Goal: Task Accomplishment & Management: Manage account settings

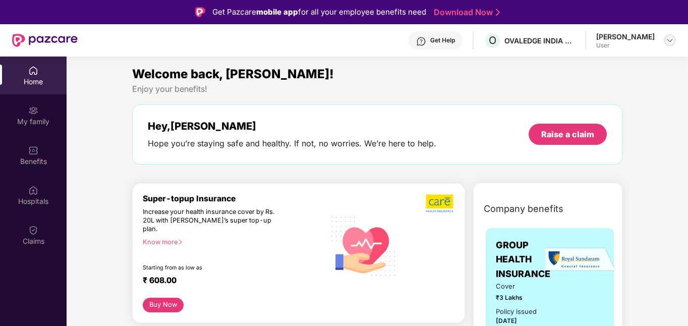
click at [666, 43] on img at bounding box center [670, 40] width 8 height 8
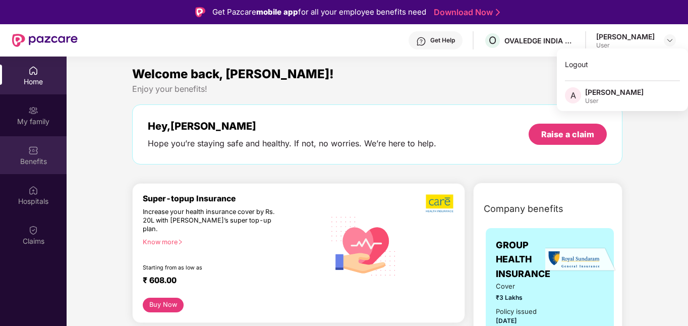
click at [30, 142] on div "Benefits" at bounding box center [33, 155] width 67 height 38
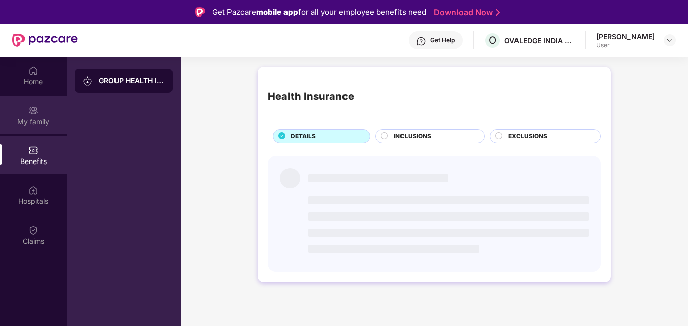
click at [45, 117] on div "My family" at bounding box center [33, 122] width 67 height 10
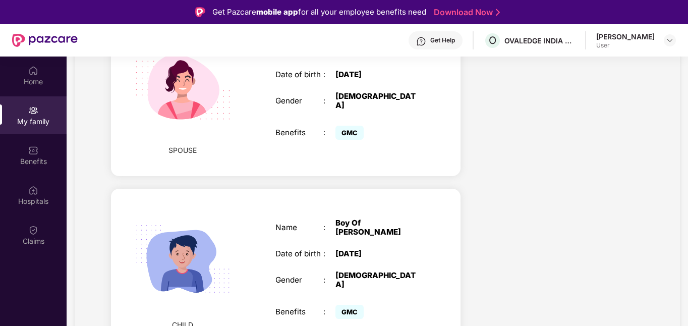
scroll to position [57, 0]
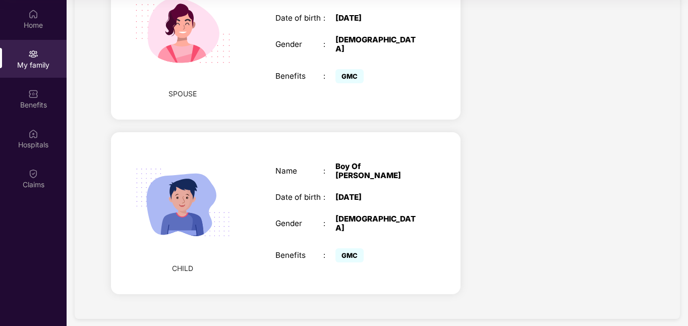
click at [189, 247] on img at bounding box center [183, 202] width 121 height 121
click at [188, 204] on img at bounding box center [183, 202] width 121 height 121
click at [322, 180] on div "Name : Boy Of [PERSON_NAME] Date of birth : [DEMOGRAPHIC_DATA] Gender : [DEMOGR…" at bounding box center [347, 213] width 165 height 128
click at [352, 163] on div "Boy Of [PERSON_NAME]" at bounding box center [377, 171] width 84 height 18
click at [34, 90] on img at bounding box center [33, 94] width 10 height 10
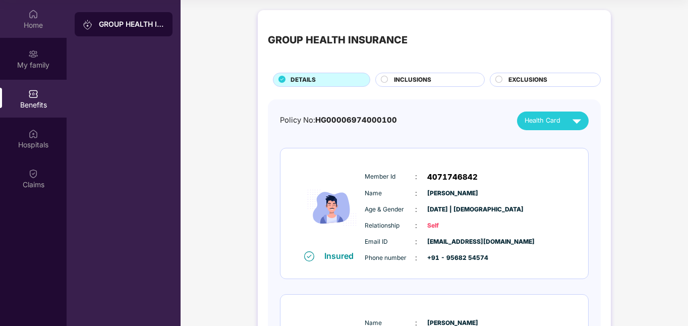
click at [34, 25] on div "Home" at bounding box center [33, 25] width 67 height 10
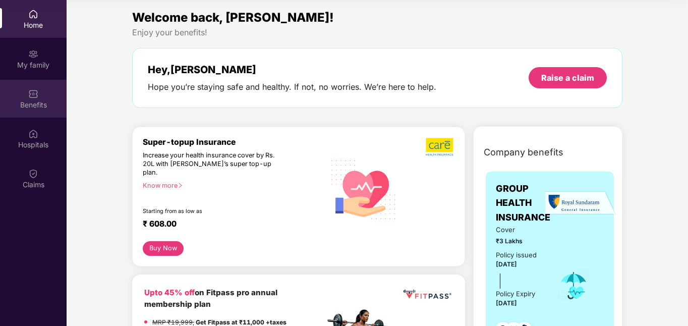
click at [30, 110] on div "Benefits" at bounding box center [33, 99] width 67 height 38
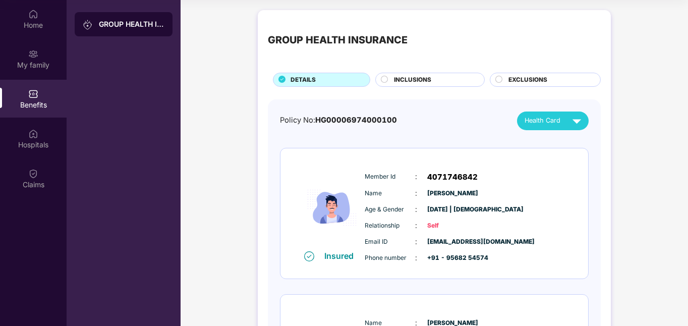
click at [109, 31] on div "GROUP HEALTH INSURANCE" at bounding box center [124, 24] width 98 height 24
click at [558, 117] on span "Health Card" at bounding box center [543, 121] width 36 height 10
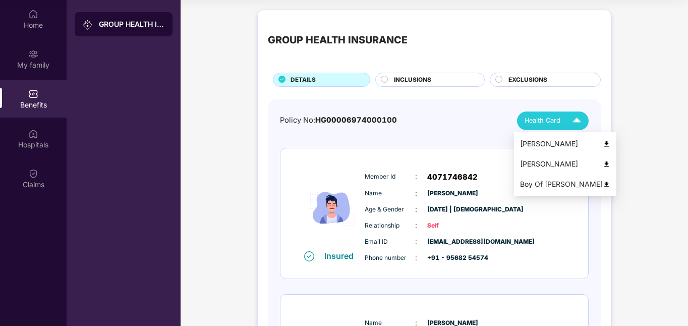
click at [603, 184] on img at bounding box center [607, 185] width 8 height 8
click at [571, 122] on img at bounding box center [577, 121] width 18 height 18
click at [603, 142] on img at bounding box center [607, 144] width 8 height 8
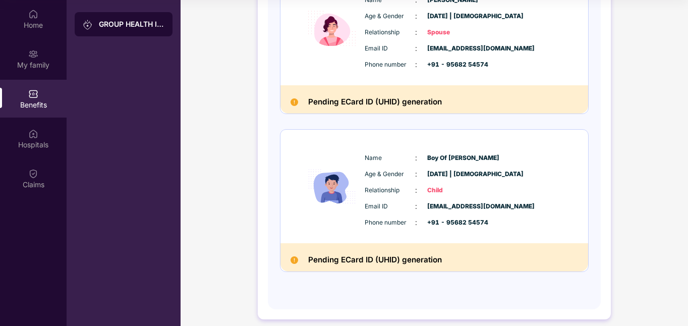
scroll to position [331, 0]
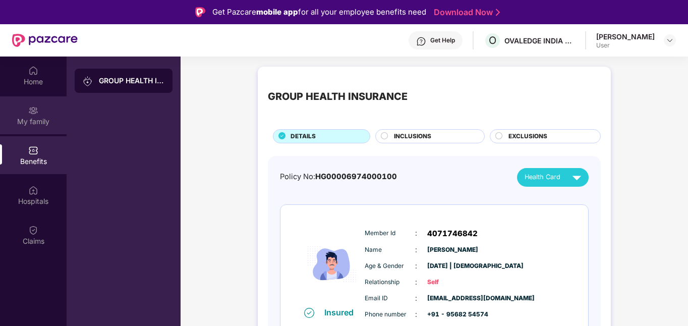
click at [35, 125] on div "My family" at bounding box center [33, 122] width 67 height 10
